Goal: Task Accomplishment & Management: Manage account settings

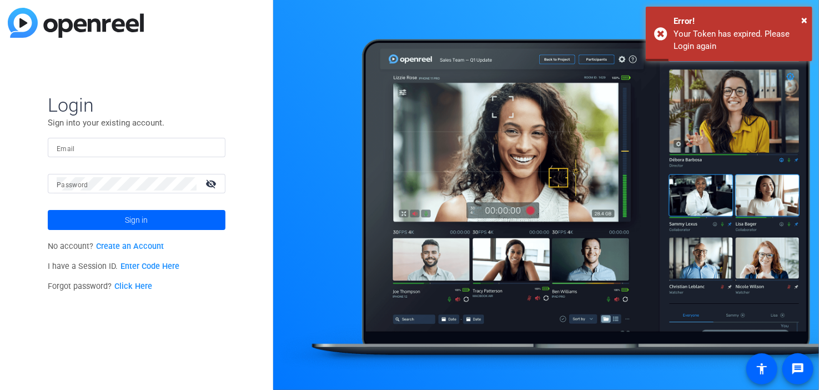
click at [137, 152] on input "Email" at bounding box center [137, 147] width 160 height 13
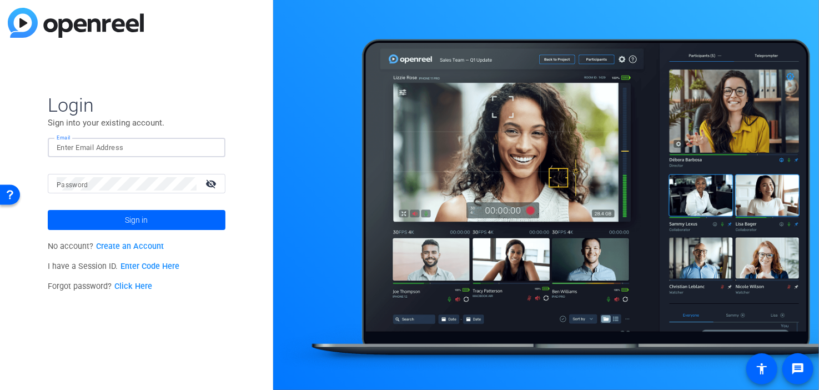
type input "[PERSON_NAME][EMAIL_ADDRESS][PERSON_NAME][DOMAIN_NAME]"
click at [123, 218] on span at bounding box center [137, 219] width 178 height 27
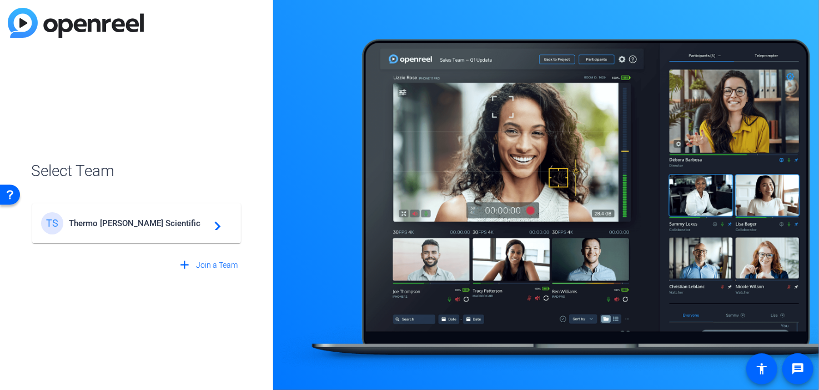
click at [209, 224] on mat-icon "navigate_next" at bounding box center [214, 222] width 13 height 13
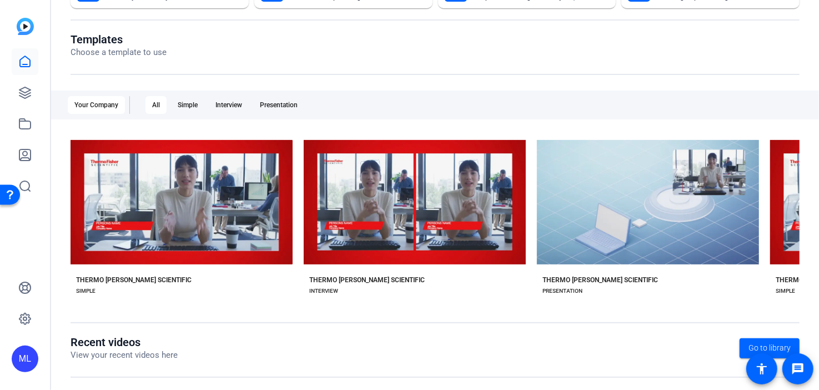
scroll to position [239, 0]
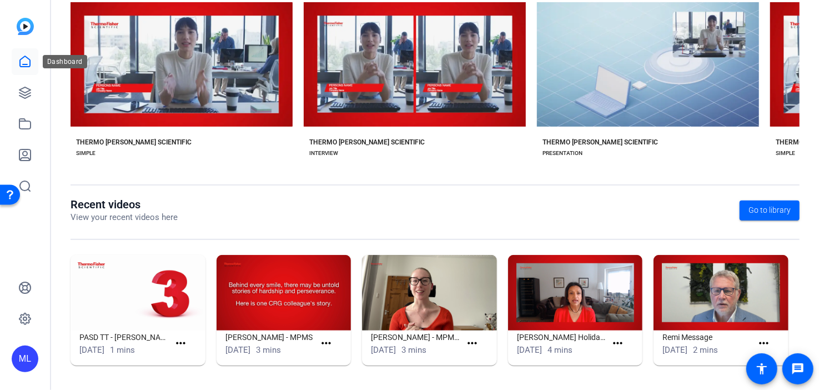
click at [22, 65] on icon at bounding box center [24, 61] width 13 height 13
